Goal: Information Seeking & Learning: Understand process/instructions

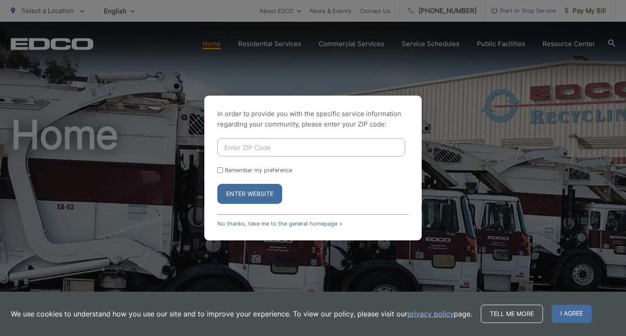
click at [232, 144] on input "Enter ZIP Code" at bounding box center [311, 147] width 188 height 18
type input "92084"
click at [249, 194] on button "Enter Website" at bounding box center [249, 194] width 65 height 20
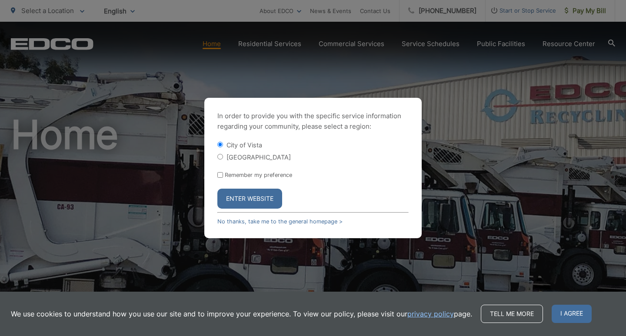
click at [249, 195] on button "Enter Website" at bounding box center [249, 199] width 65 height 20
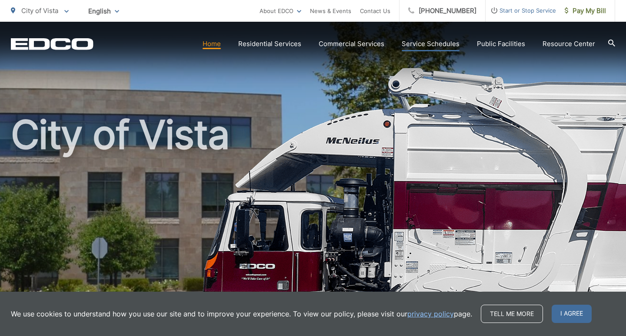
click at [429, 43] on link "Service Schedules" at bounding box center [431, 44] width 58 height 10
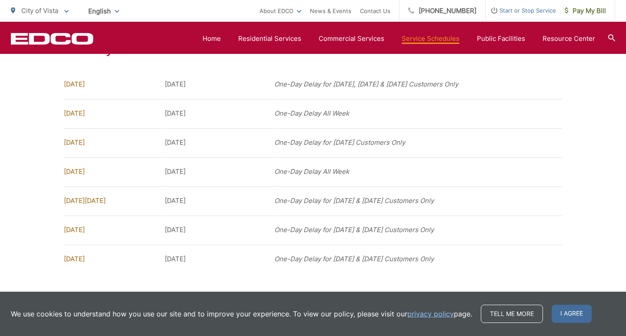
scroll to position [688, 0]
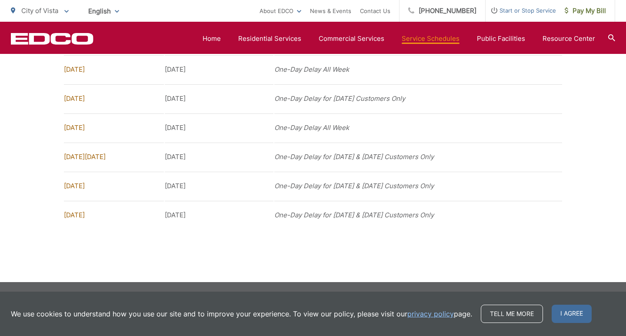
scroll to position [742, 0]
drag, startPoint x: 45, startPoint y: 127, endPoint x: 320, endPoint y: 248, distance: 300.8
